Goal: Task Accomplishment & Management: Use online tool/utility

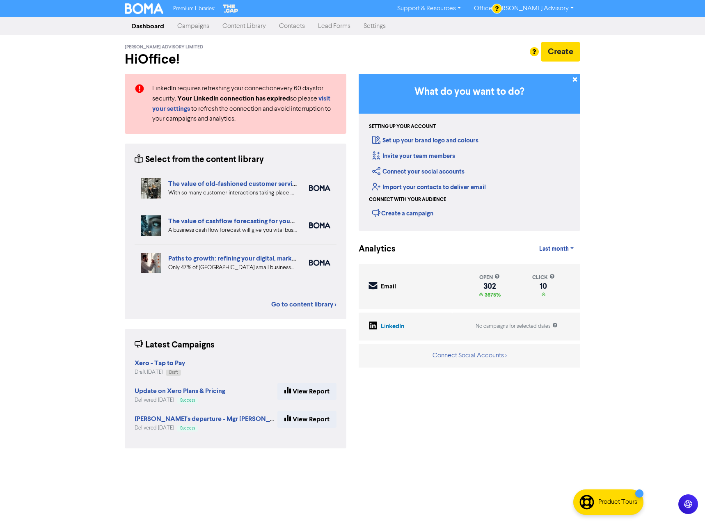
click at [195, 26] on link "Campaigns" at bounding box center [193, 26] width 45 height 16
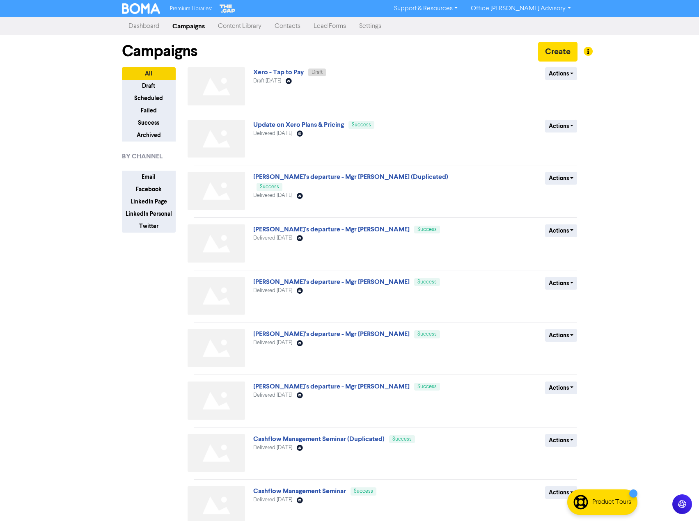
click at [232, 25] on link "Content Library" at bounding box center [239, 26] width 57 height 16
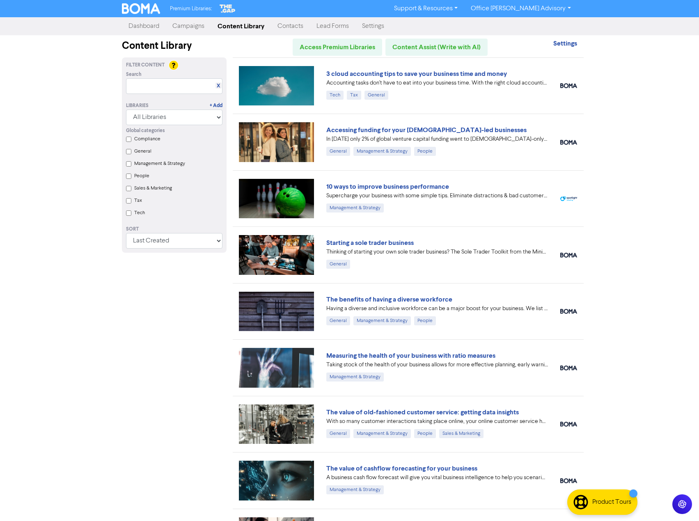
click at [290, 25] on link "Contacts" at bounding box center [290, 26] width 39 height 16
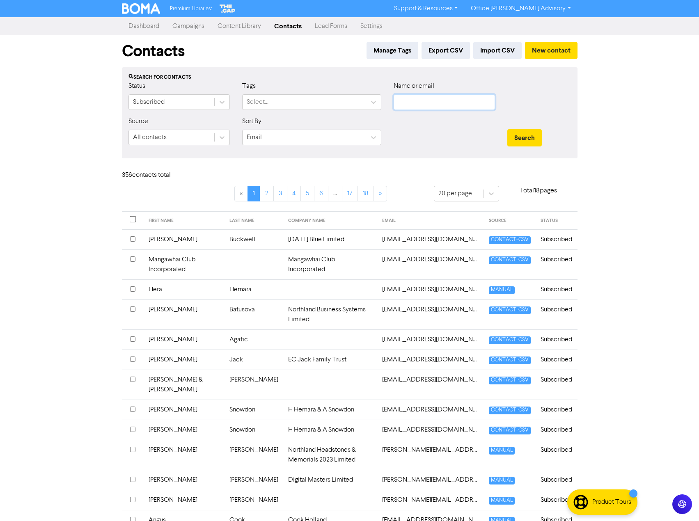
click at [411, 107] on input "text" at bounding box center [443, 102] width 101 height 16
click at [507, 129] on button "Search" at bounding box center [524, 137] width 34 height 17
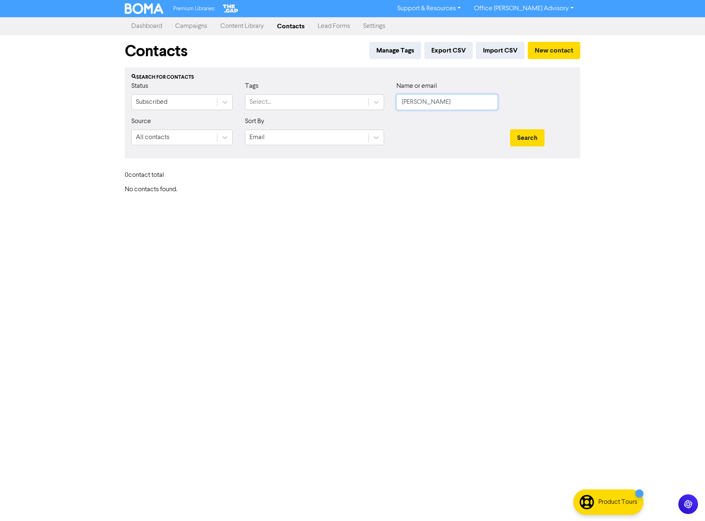
type input "[PERSON_NAME]"
click at [510, 129] on button "Search" at bounding box center [527, 137] width 34 height 17
